Goal: Information Seeking & Learning: Learn about a topic

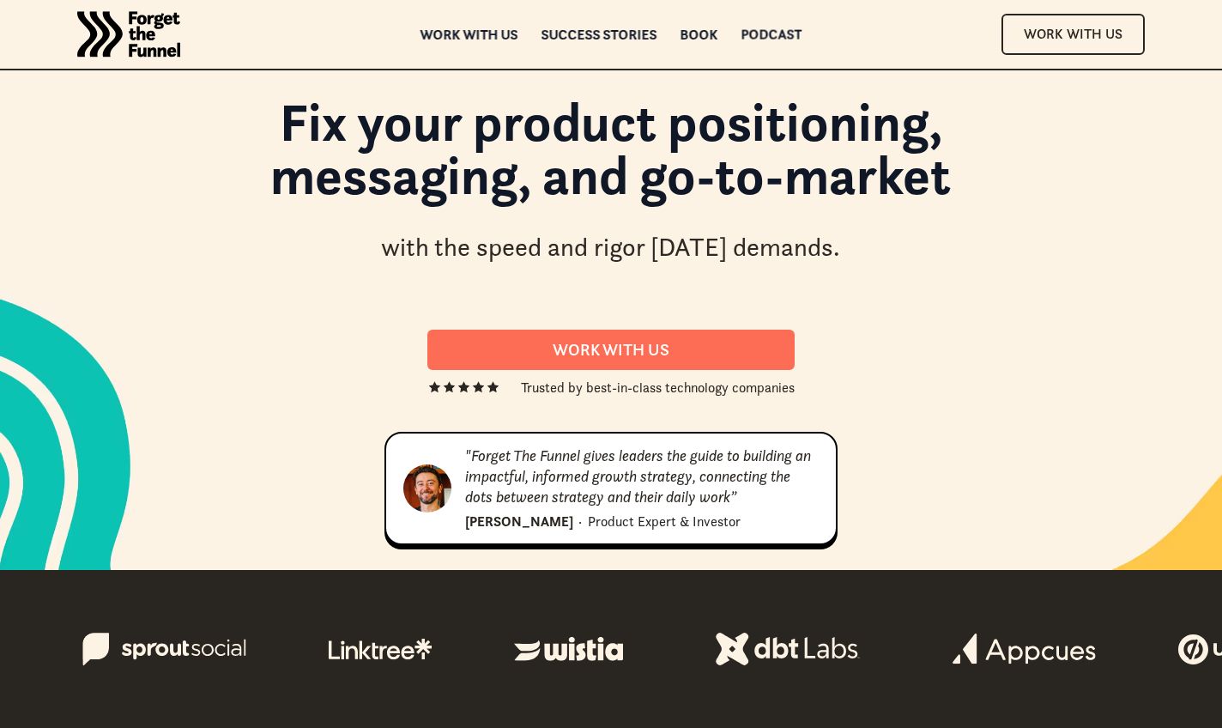
click at [761, 35] on div "Podcast" at bounding box center [771, 34] width 61 height 12
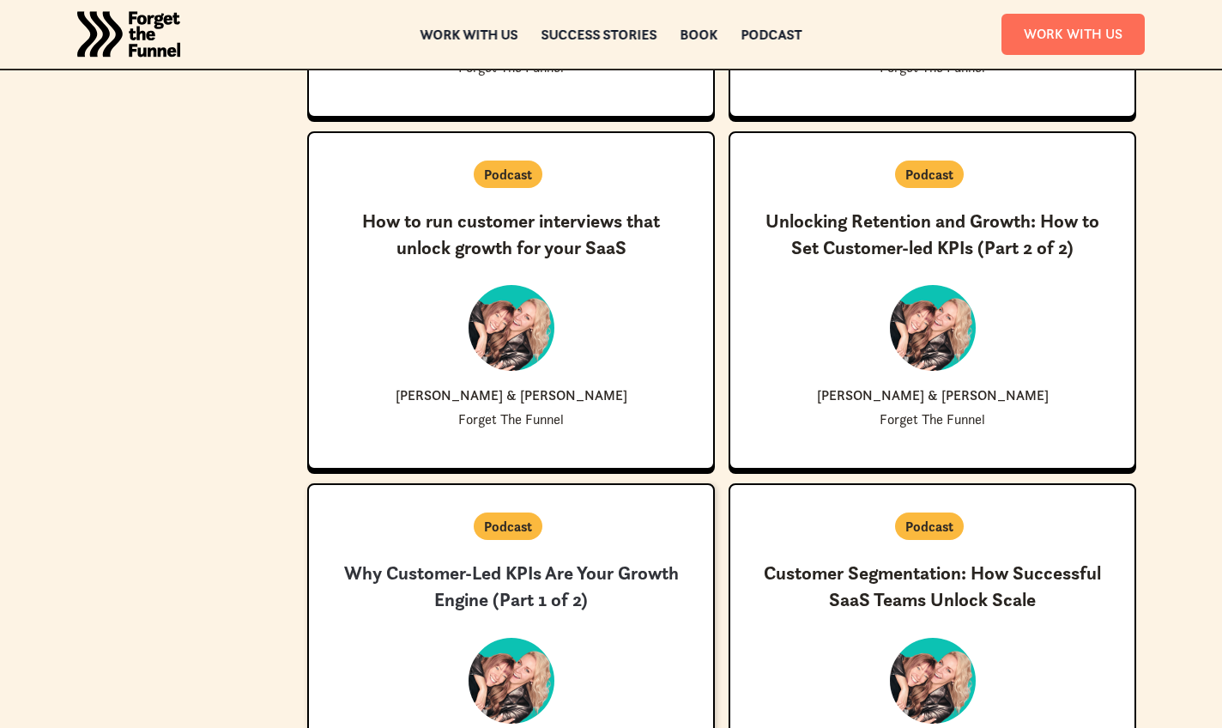
scroll to position [3562, 0]
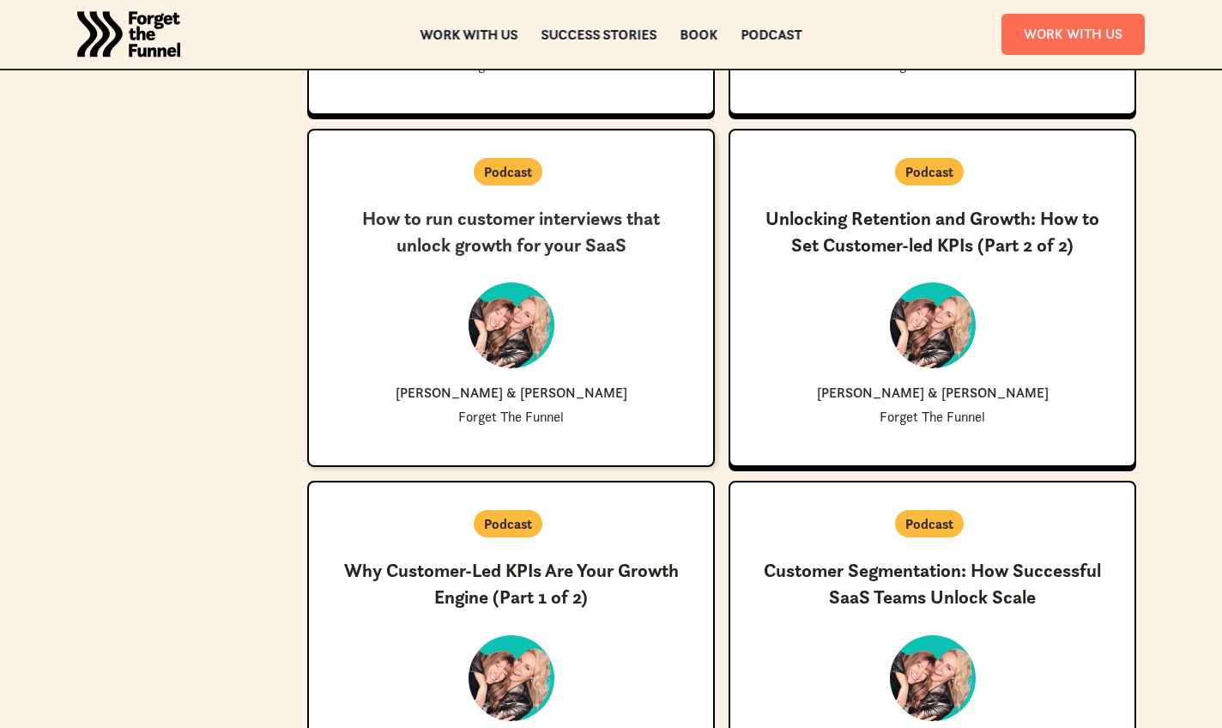
click at [537, 207] on h3 "How to run customer interviews that unlock growth for your SaaS" at bounding box center [510, 232] width 349 height 53
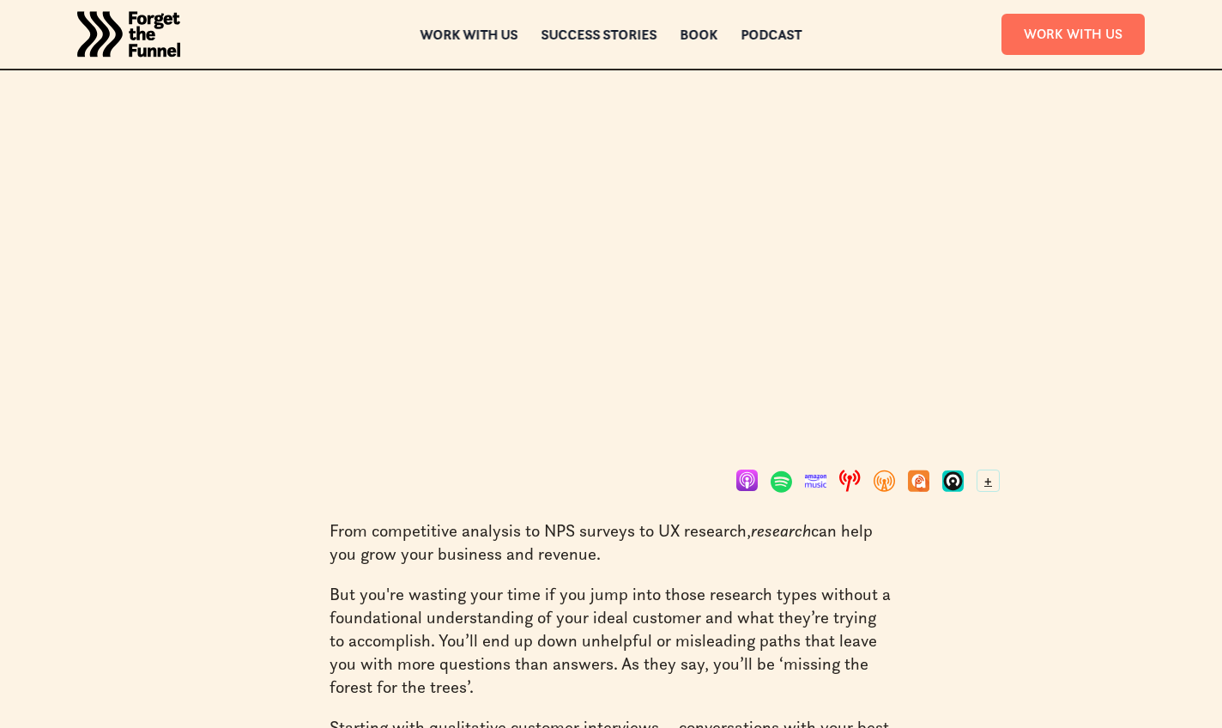
scroll to position [653, 0]
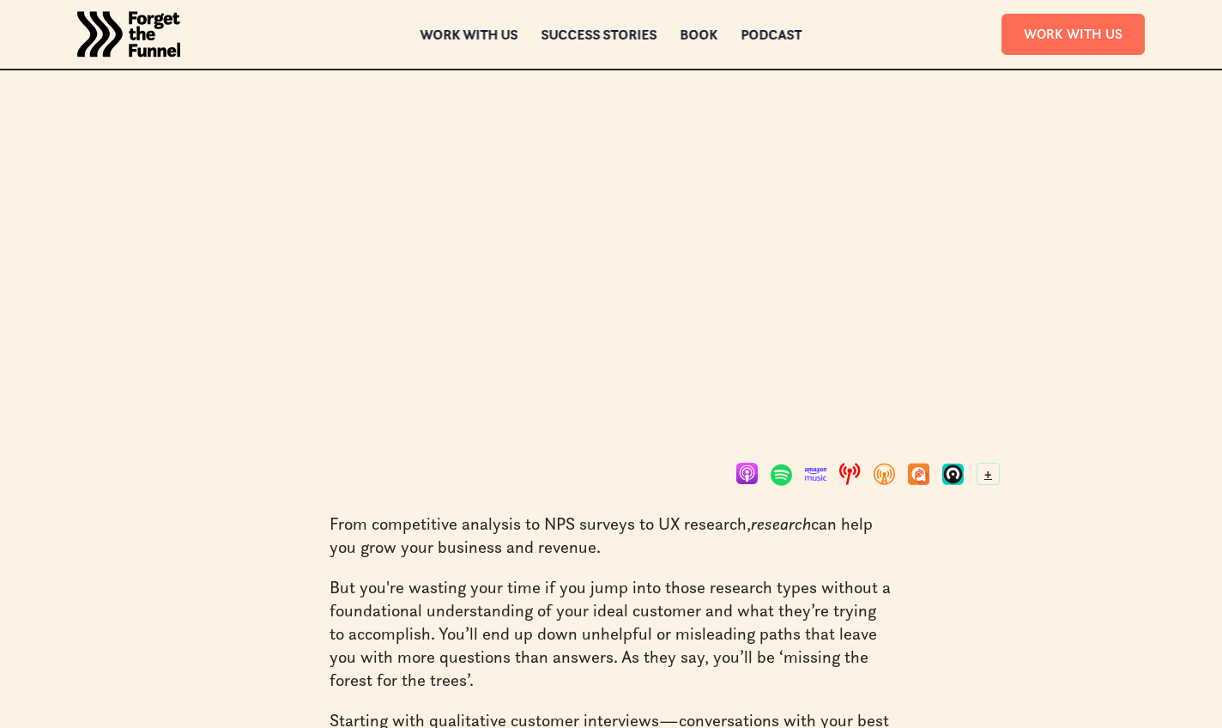
click at [750, 463] on link at bounding box center [746, 476] width 21 height 26
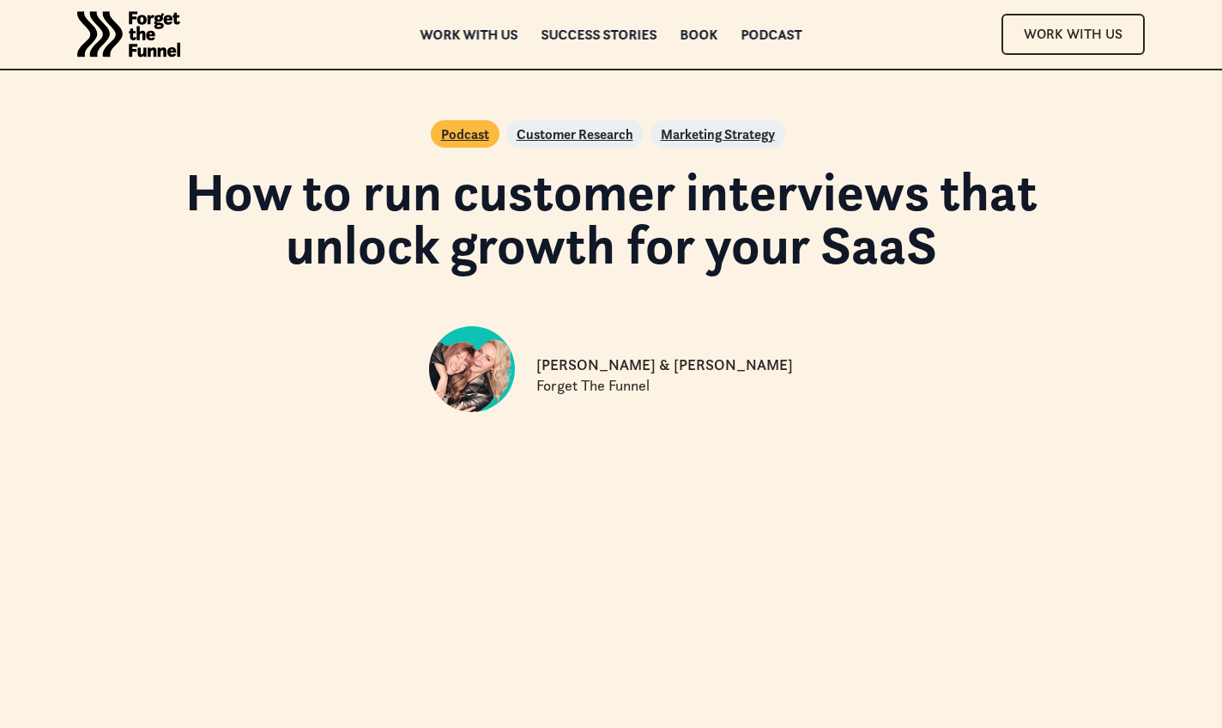
scroll to position [0, 0]
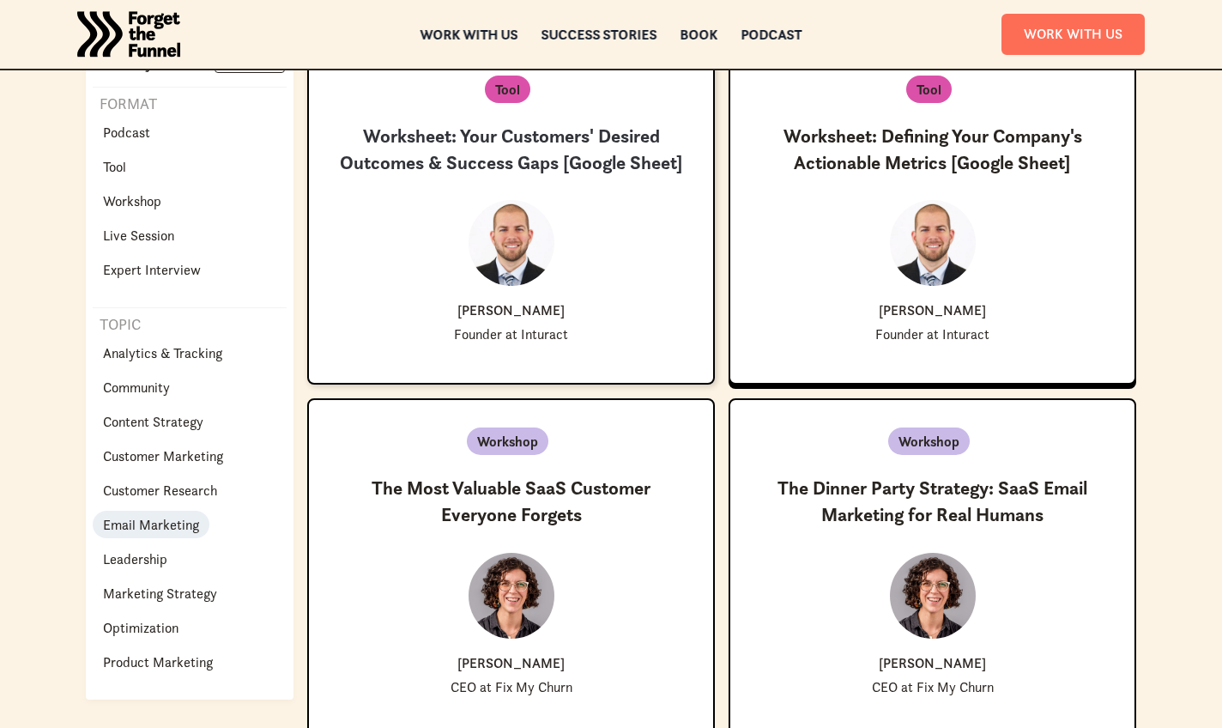
scroll to position [421, 0]
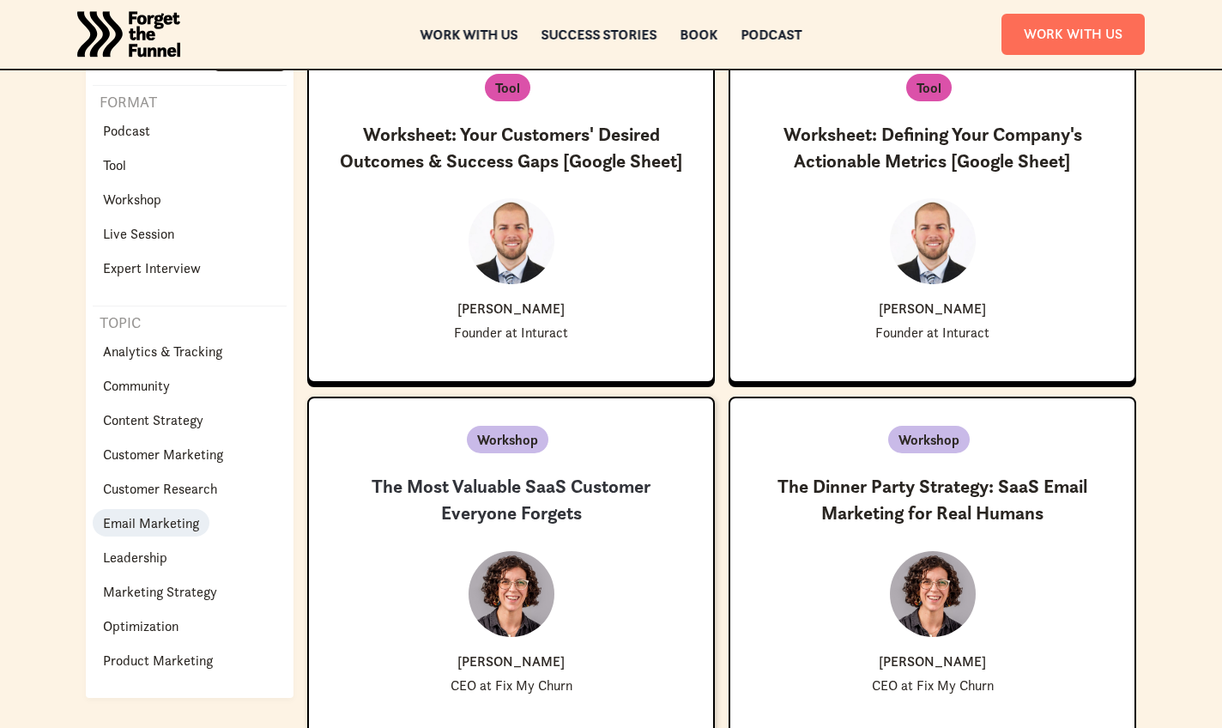
click at [506, 467] on link "Workshop New ✨ Coming Soon The Most Valuable SaaS Customer Everyone Forgets Val…" at bounding box center [511, 565] width 408 height 339
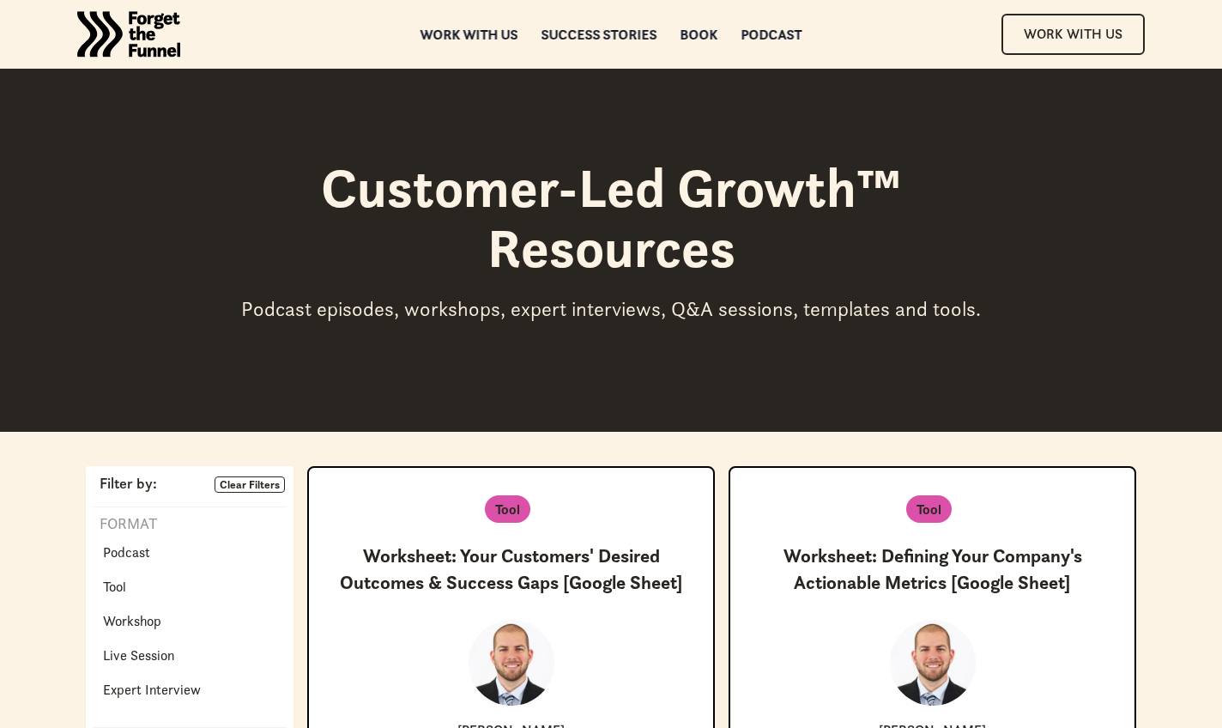
scroll to position [0, 0]
click at [151, 26] on img "home" at bounding box center [128, 34] width 103 height 69
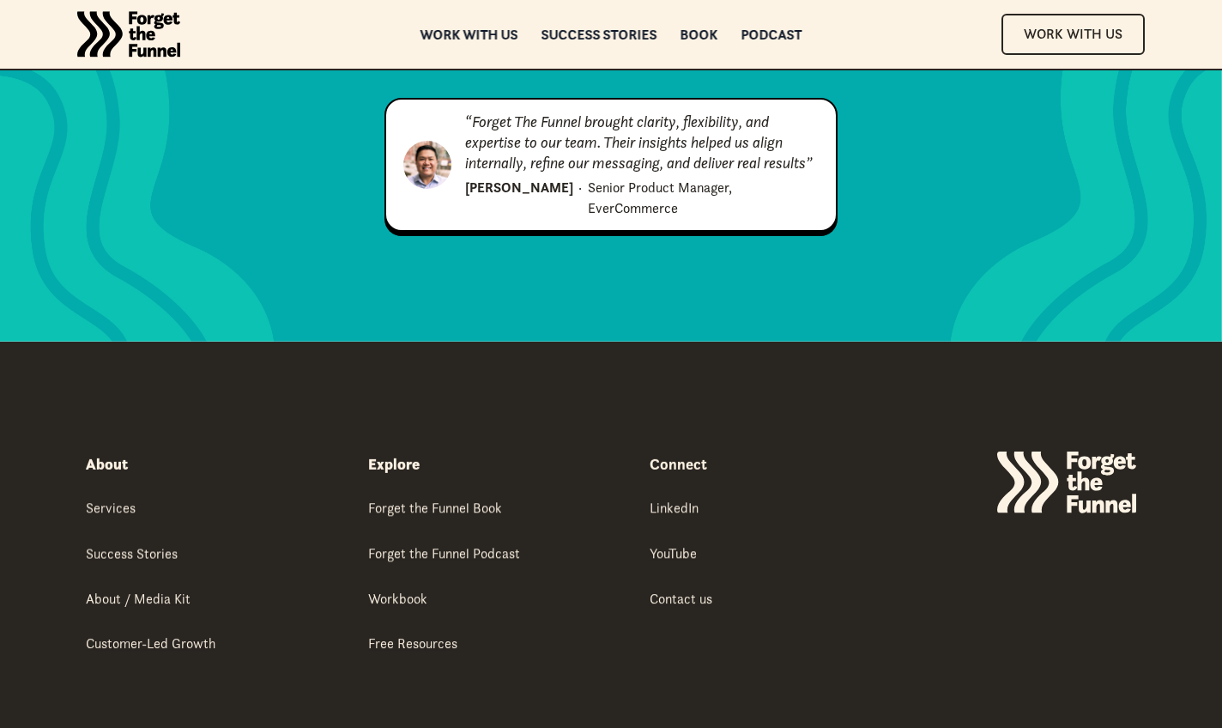
scroll to position [8723, 0]
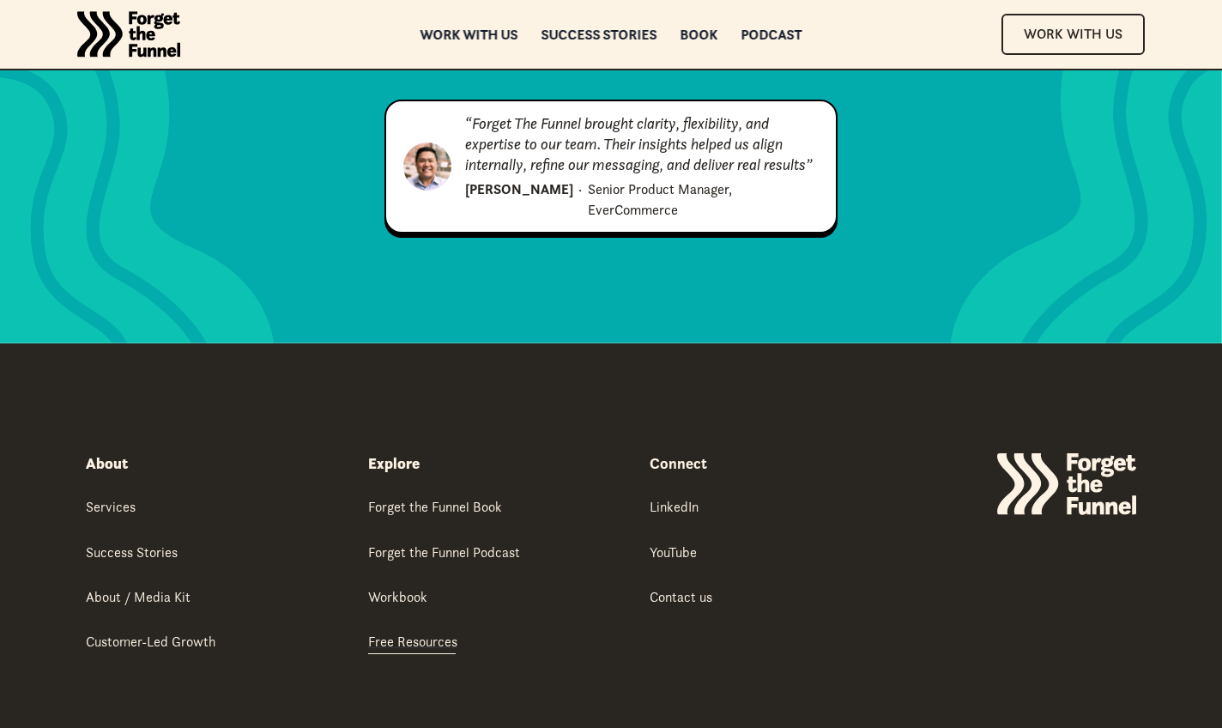
click at [419, 632] on div "Free Resources" at bounding box center [412, 641] width 89 height 19
